Goal: Task Accomplishment & Management: Manage account settings

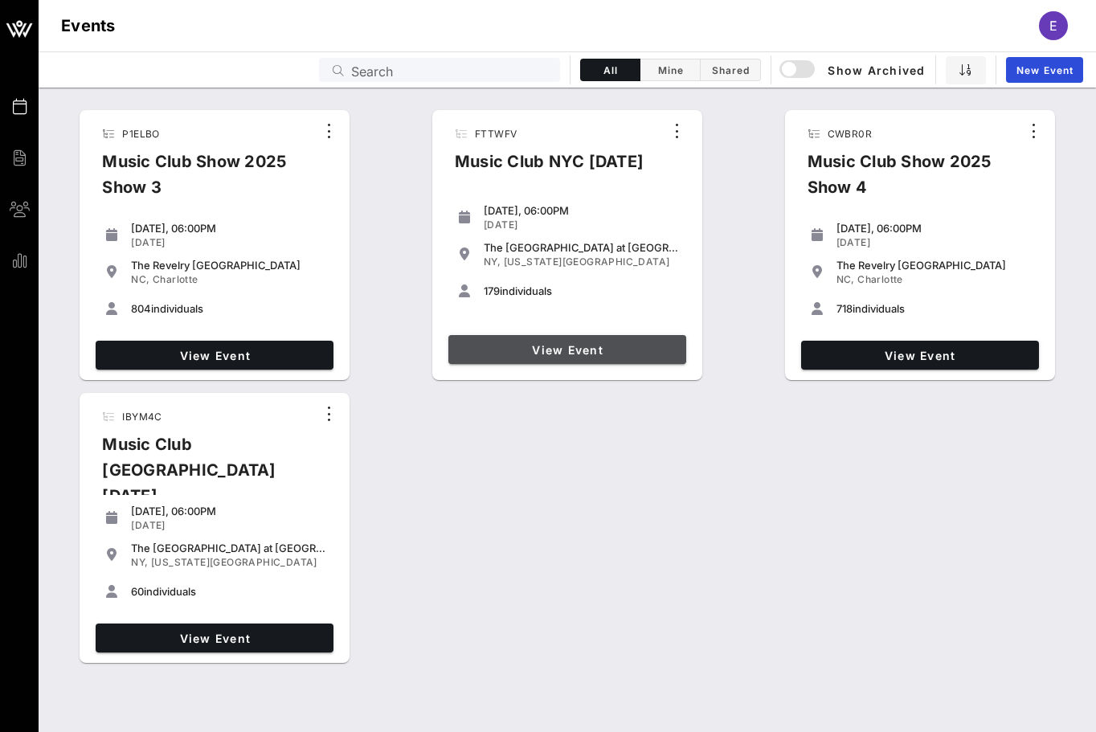
click at [533, 346] on span "View Event" at bounding box center [567, 350] width 225 height 14
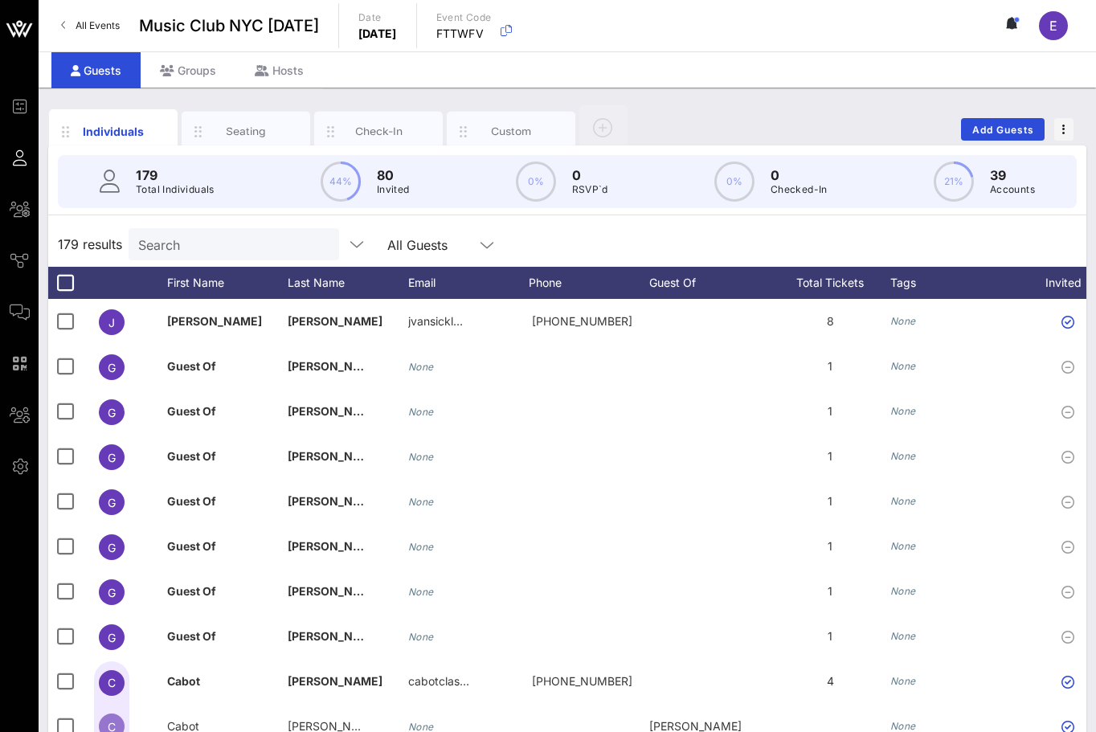
click at [104, 21] on span "All Events" at bounding box center [97, 25] width 44 height 12
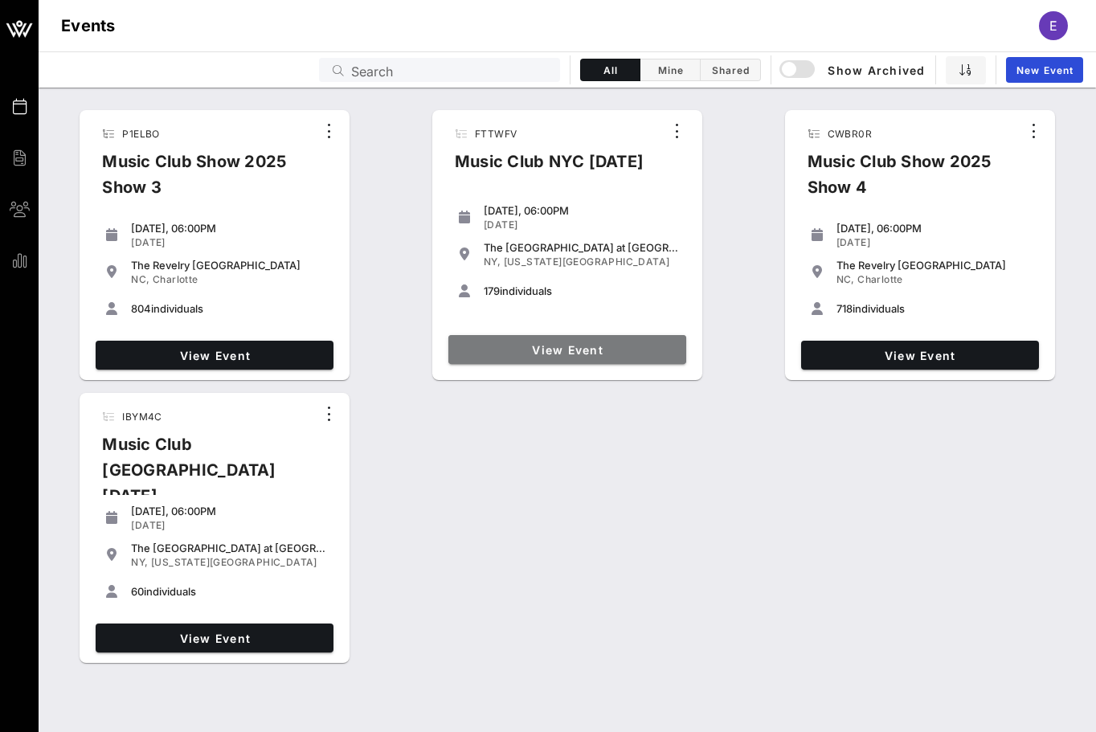
click at [568, 343] on span "View Event" at bounding box center [567, 350] width 225 height 14
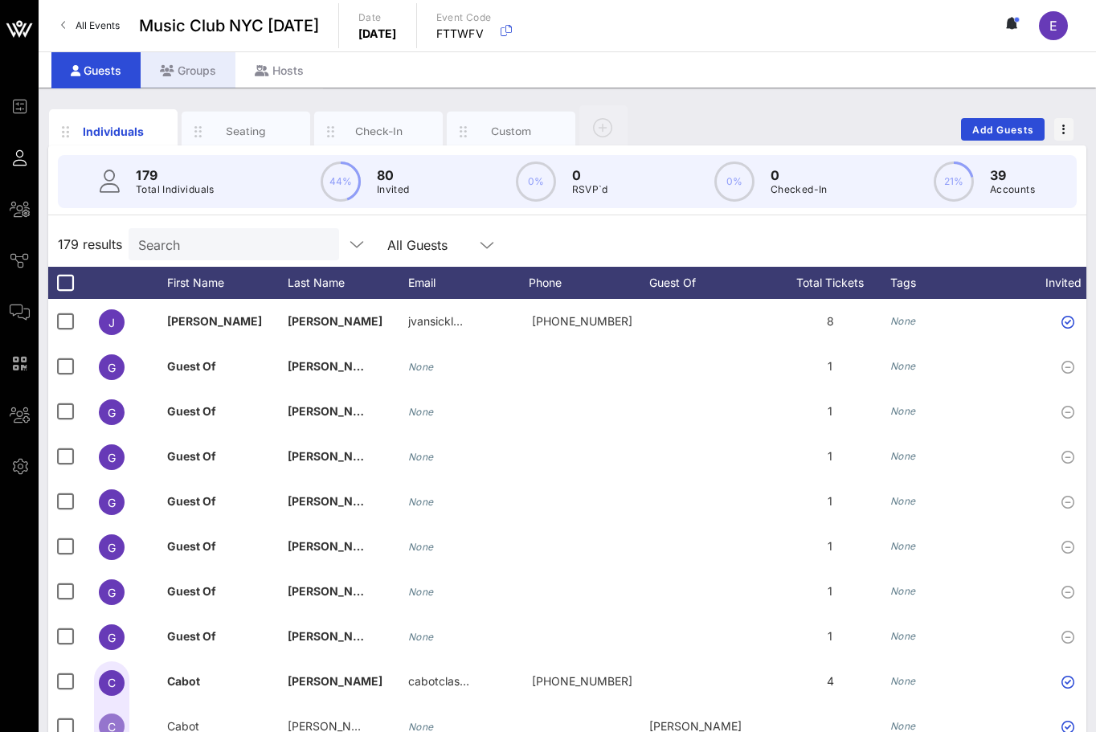
click at [206, 81] on div "Groups" at bounding box center [188, 70] width 95 height 36
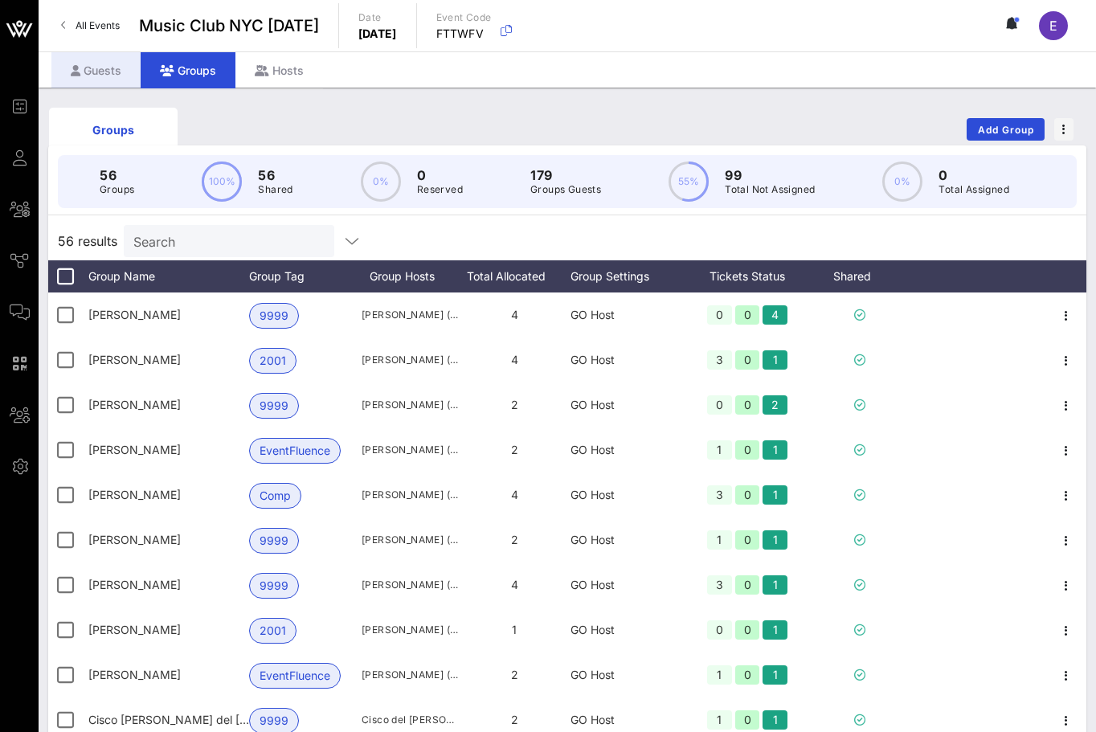
click at [124, 68] on div "Guests" at bounding box center [95, 70] width 89 height 36
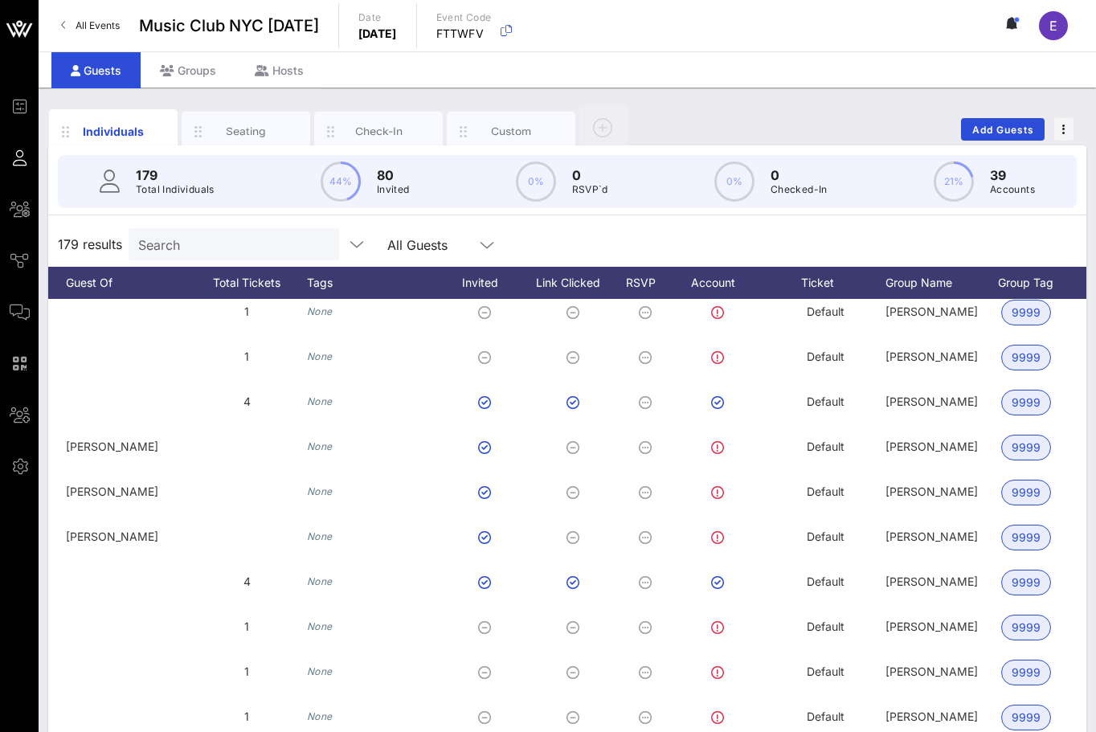
scroll to position [280, 559]
